Goal: Find specific page/section: Find specific page/section

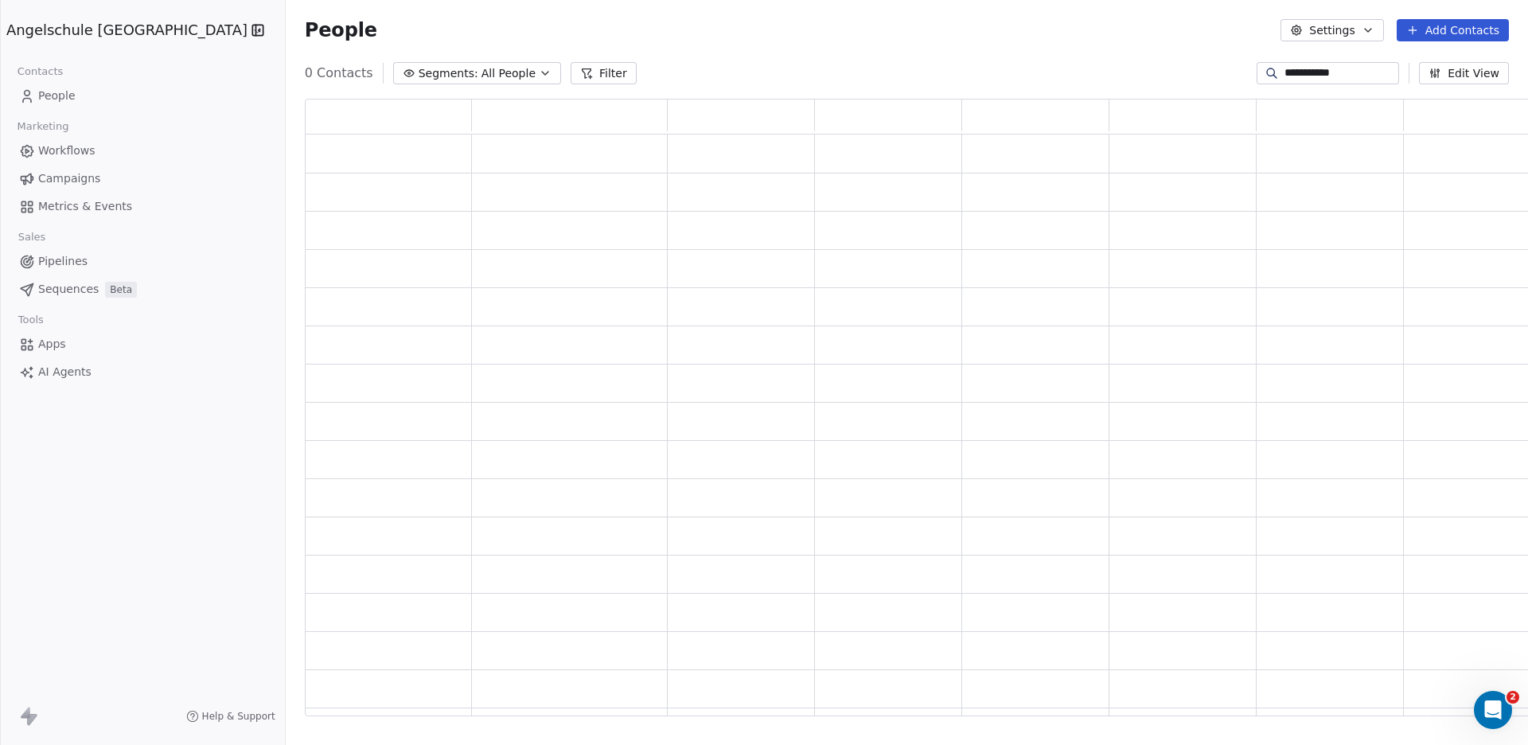
scroll to position [603, 1262]
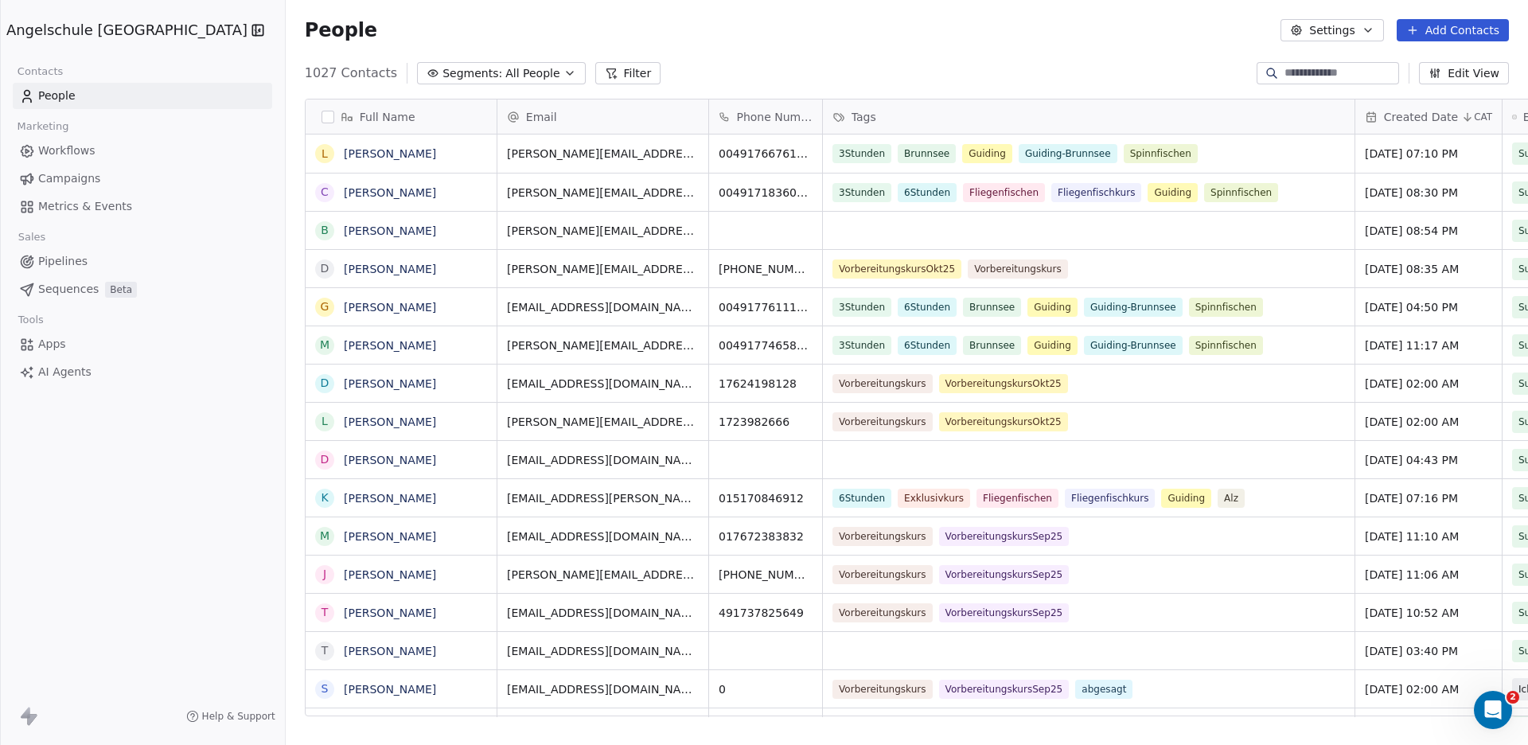
click at [65, 178] on span "Campaigns" at bounding box center [69, 178] width 62 height 17
